Goal: Communication & Community: Answer question/provide support

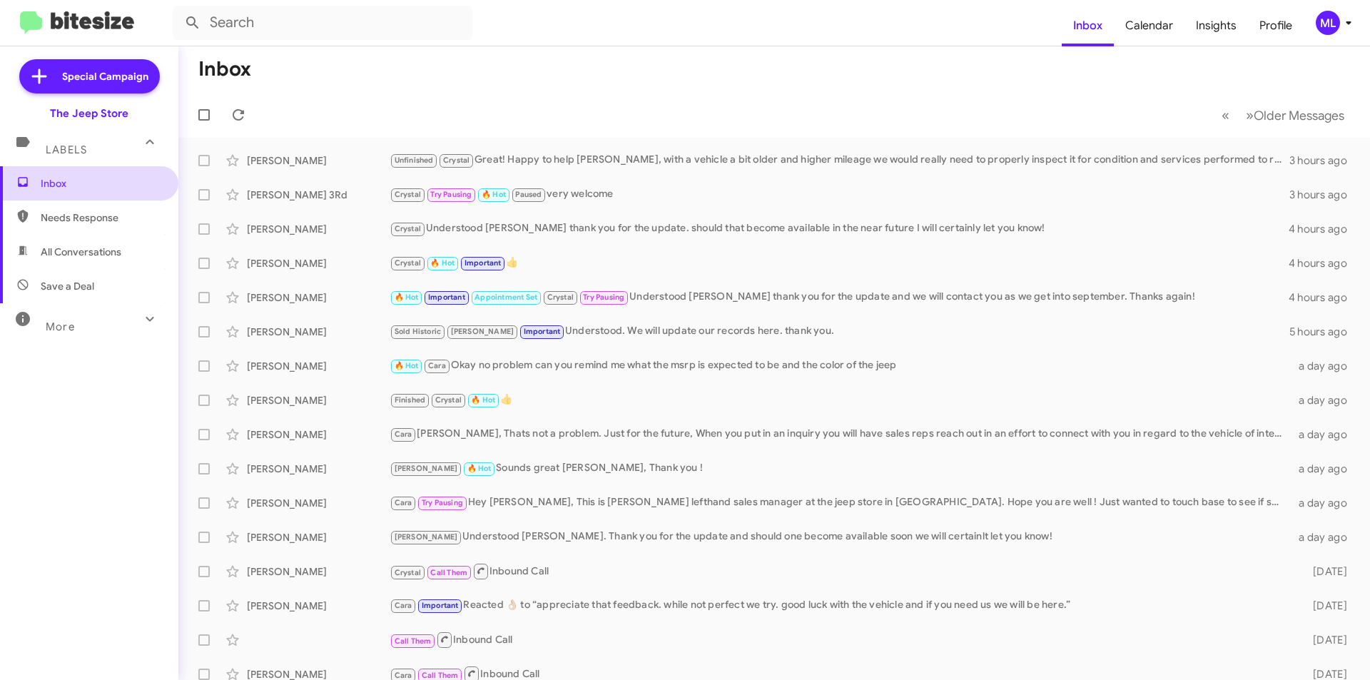
click at [86, 186] on span "Inbox" at bounding box center [101, 183] width 121 height 14
click at [44, 282] on span "Save a Deal" at bounding box center [68, 286] width 54 height 14
type input "in:not-interested"
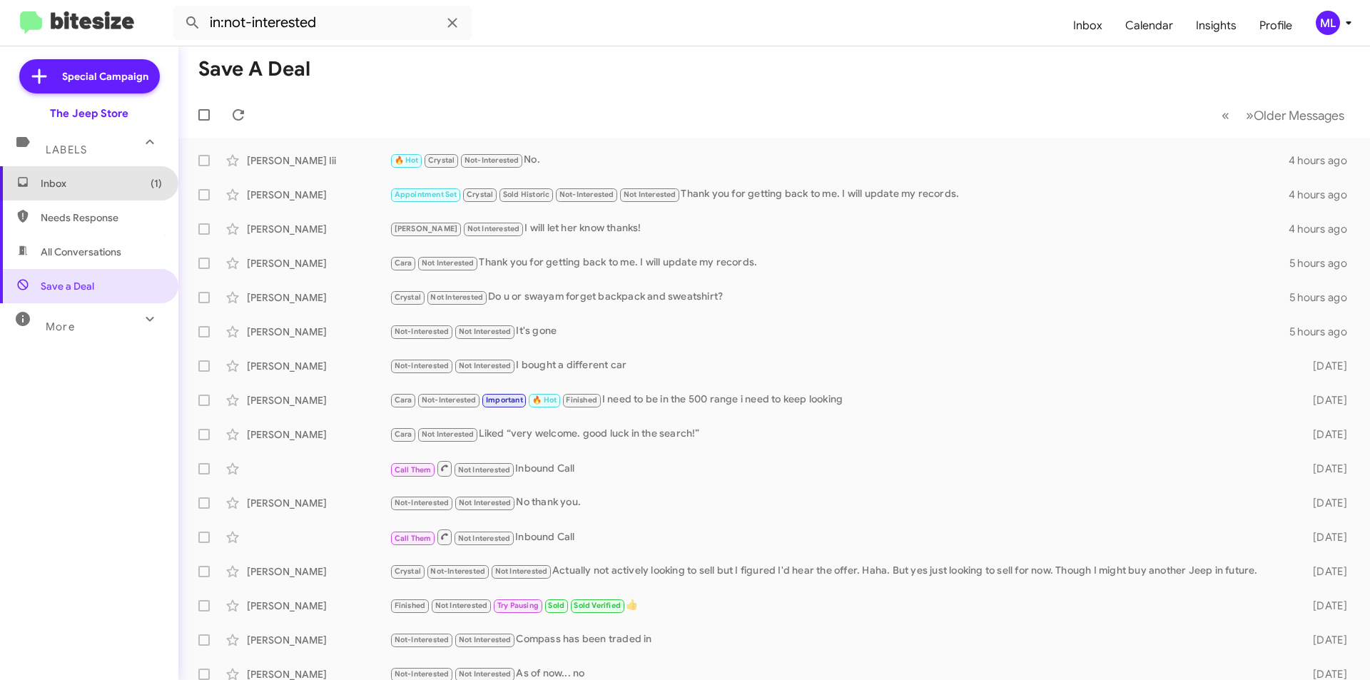
click at [94, 188] on span "Inbox (1)" at bounding box center [101, 183] width 121 height 14
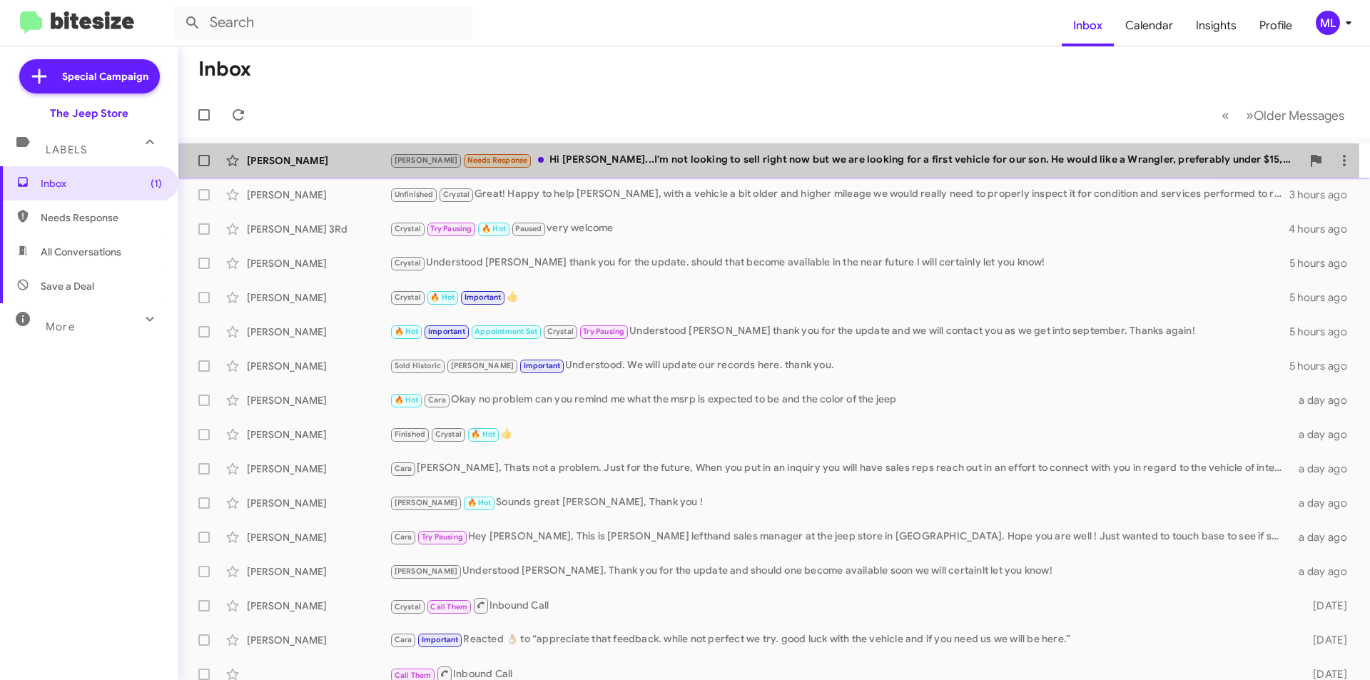
click at [562, 163] on div "[PERSON_NAME] Needs Response Hi [PERSON_NAME]...I'm not looking to sell right n…" at bounding box center [846, 160] width 912 height 16
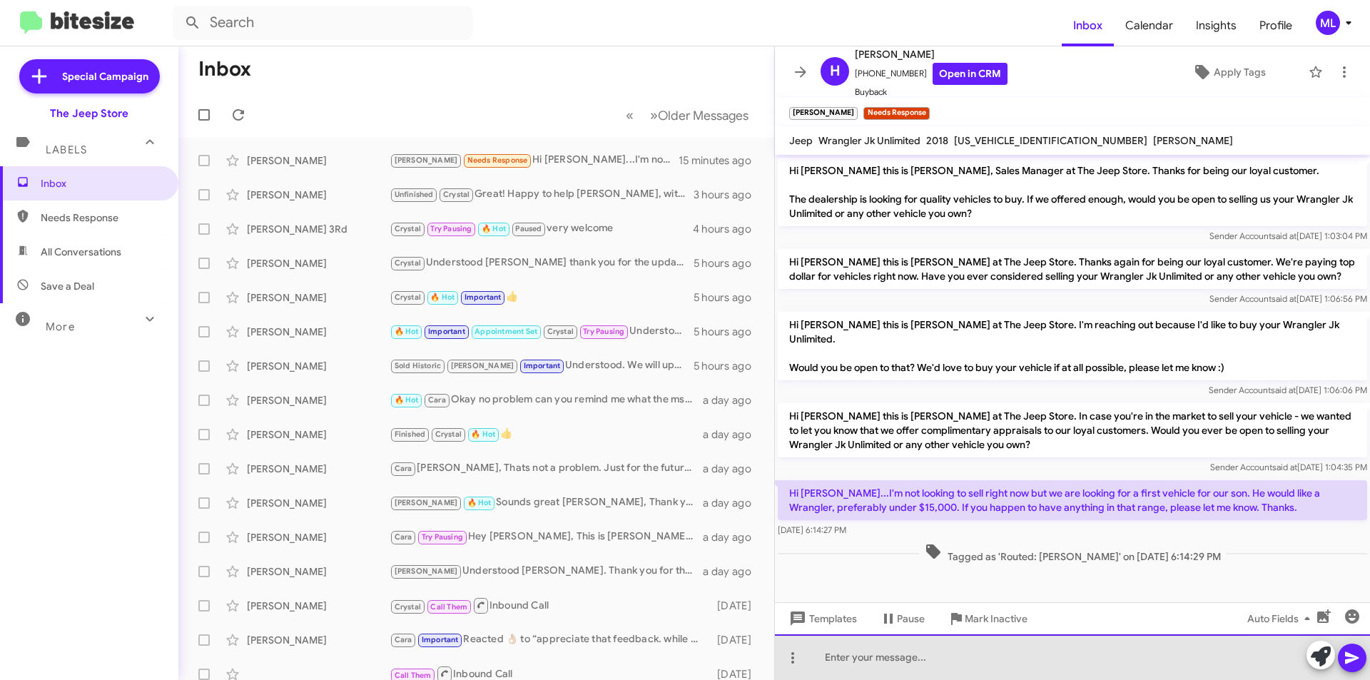
click at [858, 661] on div at bounding box center [1072, 657] width 595 height 46
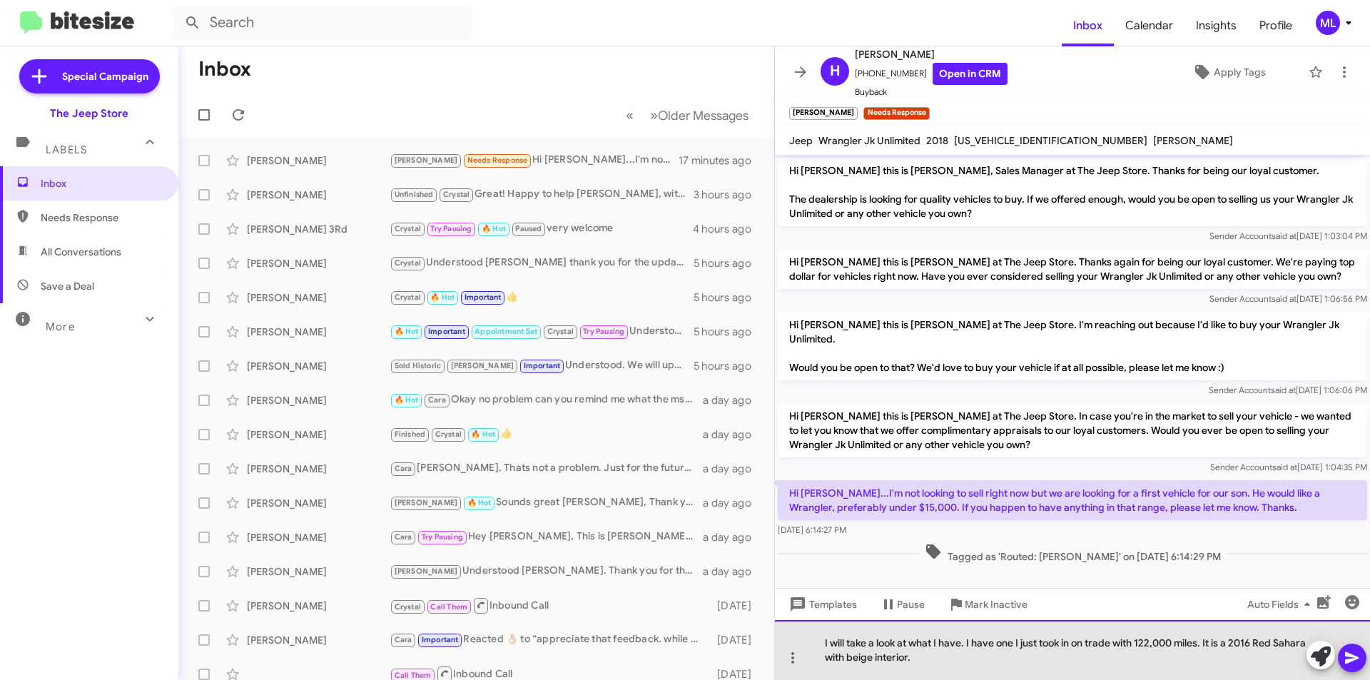
click at [826, 659] on div "I will take a look at what I have. I have one I just took in on trade with 122,…" at bounding box center [1072, 650] width 595 height 60
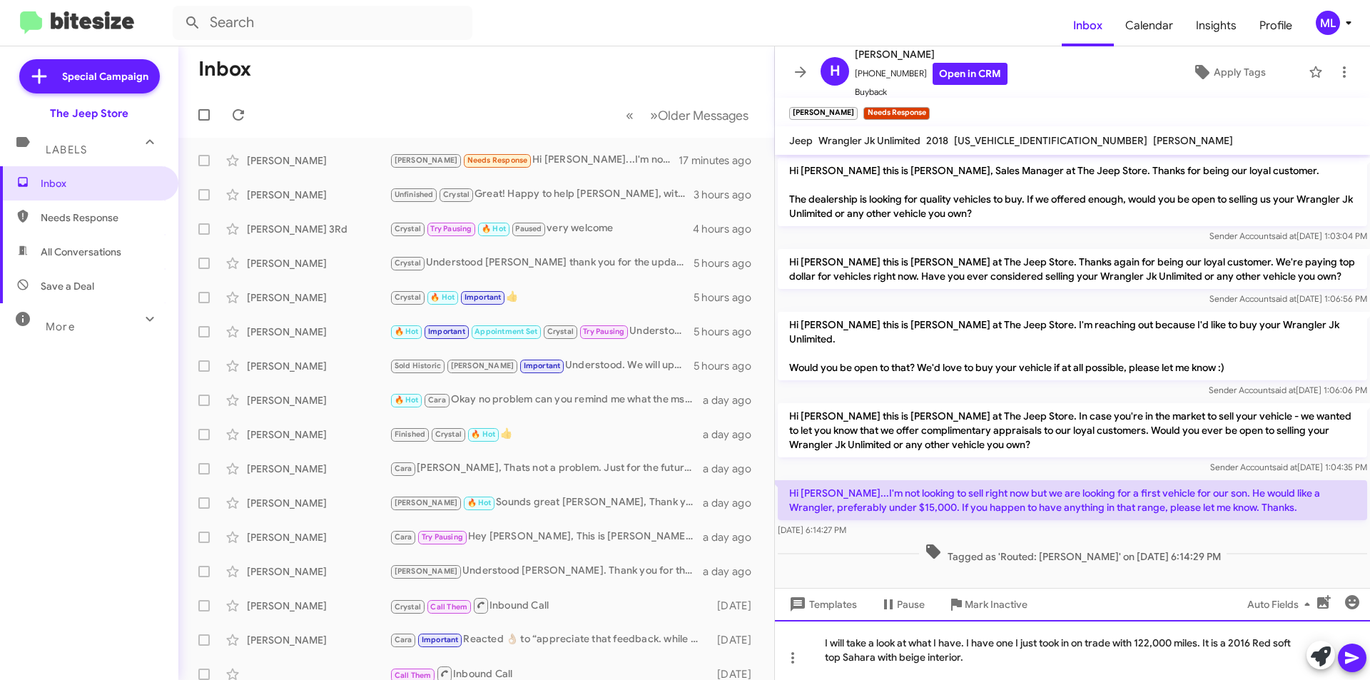
click at [993, 662] on div "I will take a look at what I have. I have one I just took in on trade with 122,…" at bounding box center [1072, 650] width 595 height 60
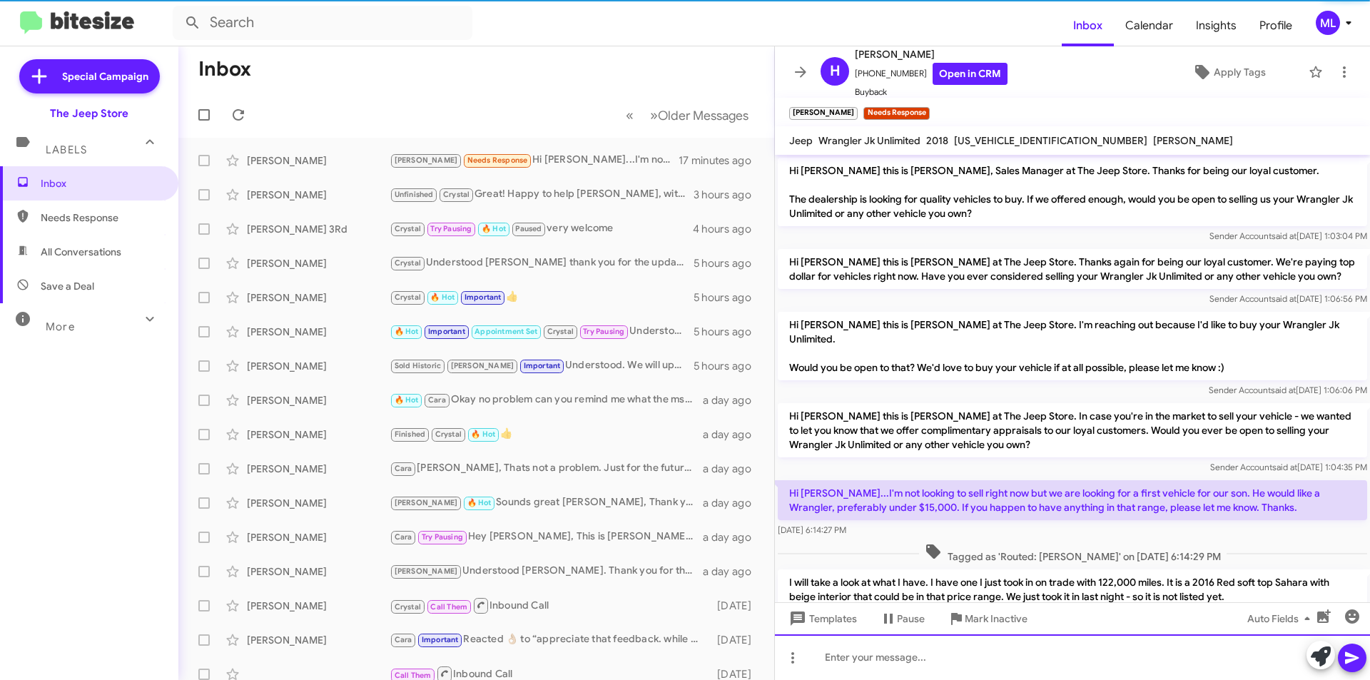
scroll to position [52, 0]
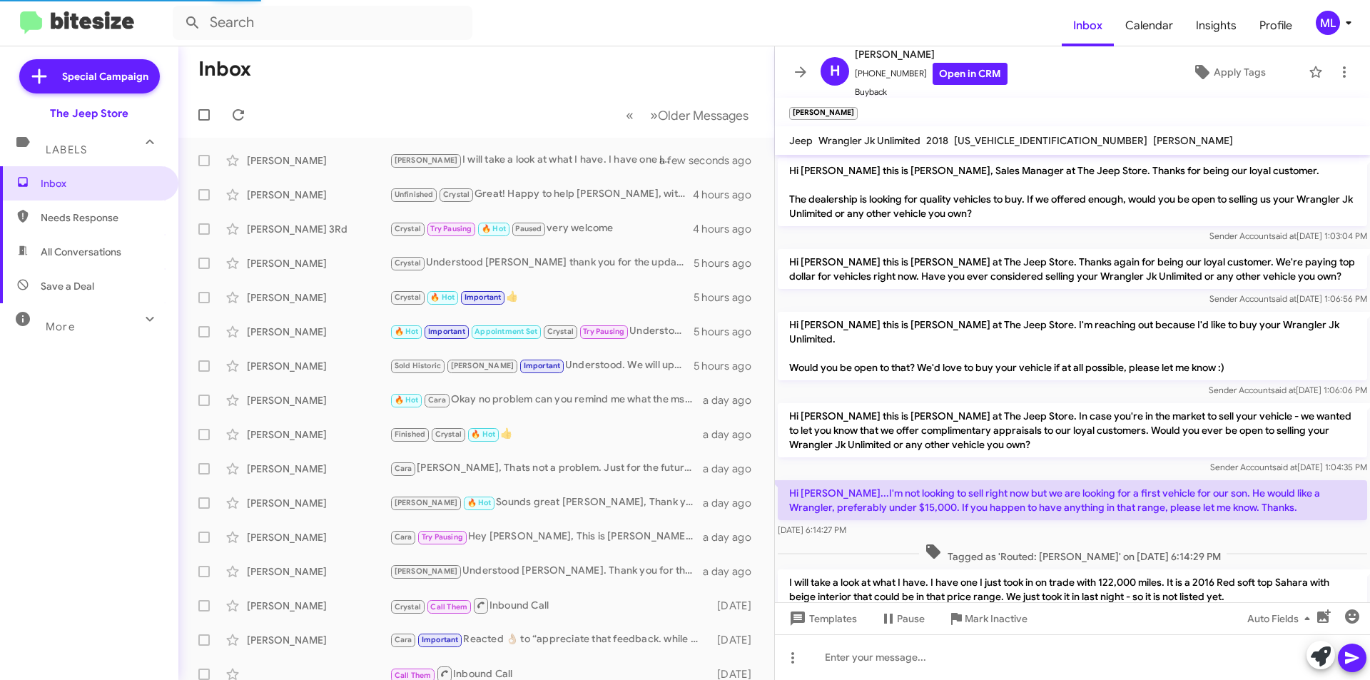
scroll to position [52, 0]
